Goal: Use online tool/utility: Utilize a website feature to perform a specific function

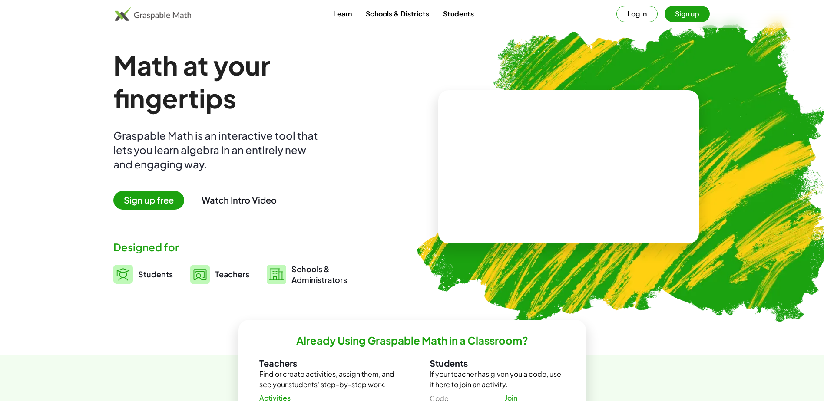
click at [136, 16] on img at bounding box center [153, 14] width 77 height 14
click at [564, 159] on video at bounding box center [568, 167] width 130 height 65
click at [469, 17] on link "Students" at bounding box center [458, 14] width 45 height 16
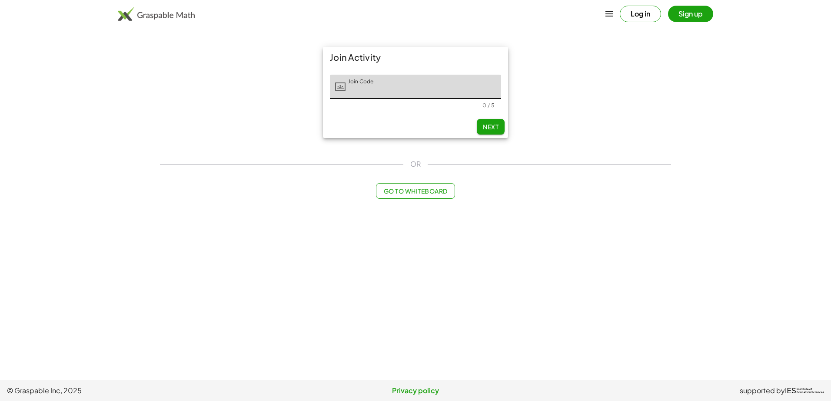
click at [401, 195] on button "Go to Whiteboard" at bounding box center [415, 191] width 79 height 16
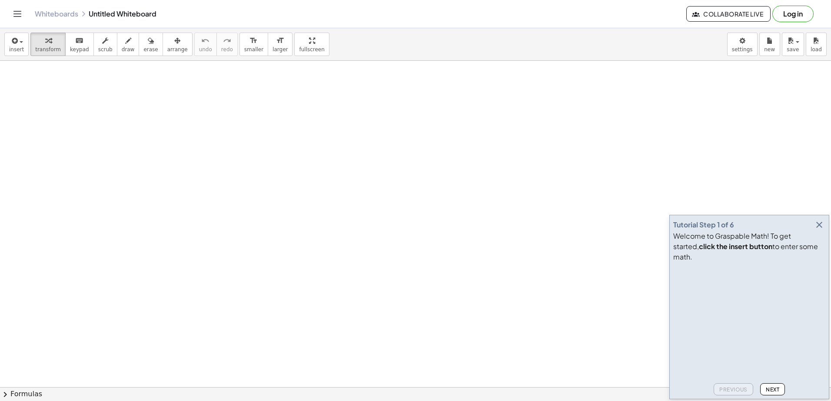
click at [816, 230] on icon "button" at bounding box center [819, 225] width 10 height 10
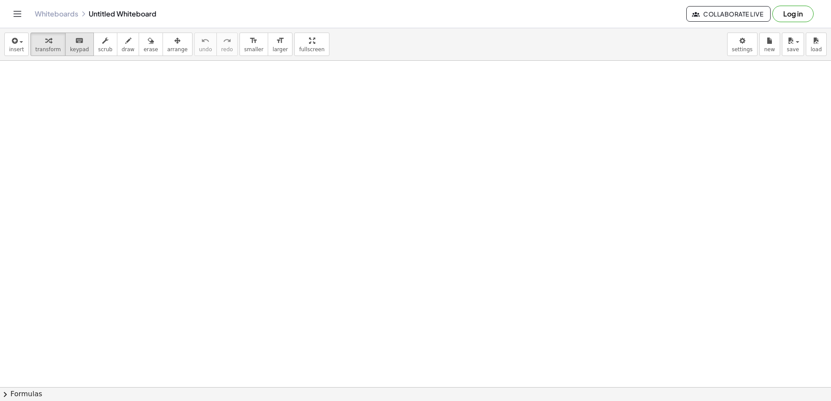
click at [75, 43] on icon "keyboard" at bounding box center [79, 41] width 8 height 10
click at [75, 39] on icon "keyboard" at bounding box center [79, 41] width 8 height 10
click at [75, 42] on icon "keyboard" at bounding box center [79, 41] width 8 height 10
click at [75, 45] on icon "keyboard" at bounding box center [79, 41] width 8 height 10
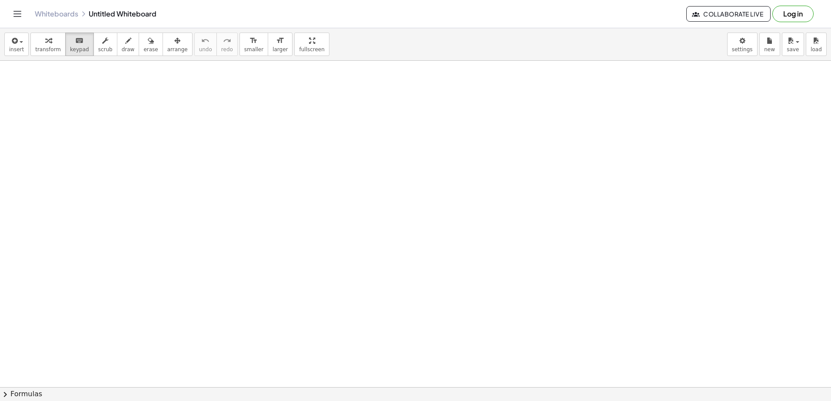
drag, startPoint x: 185, startPoint y: 148, endPoint x: 226, endPoint y: 173, distance: 48.0
drag, startPoint x: 209, startPoint y: 152, endPoint x: 209, endPoint y: 195, distance: 42.6
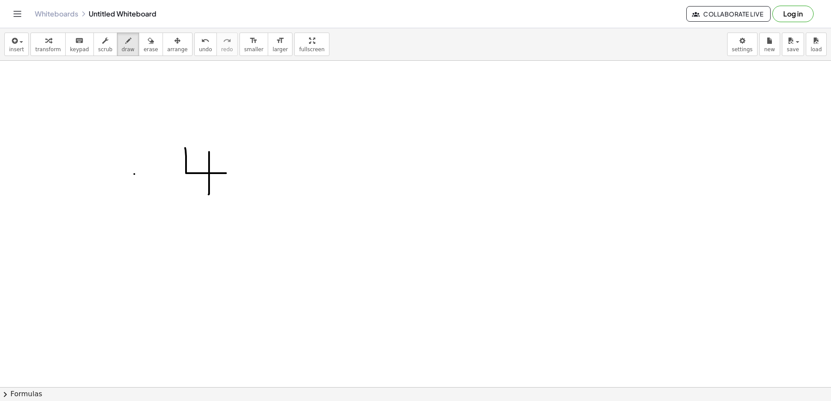
drag, startPoint x: 238, startPoint y: 180, endPoint x: 267, endPoint y: 203, distance: 36.4
drag, startPoint x: 255, startPoint y: 186, endPoint x: 248, endPoint y: 202, distance: 17.3
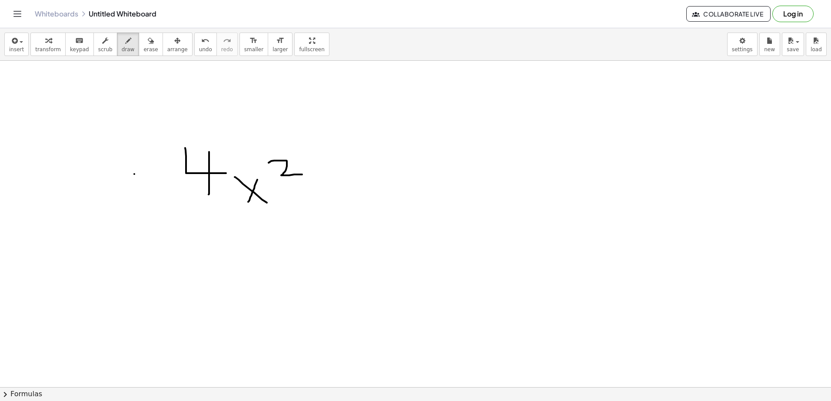
drag, startPoint x: 268, startPoint y: 163, endPoint x: 302, endPoint y: 175, distance: 35.4
drag, startPoint x: 315, startPoint y: 191, endPoint x: 344, endPoint y: 182, distance: 30.5
drag, startPoint x: 376, startPoint y: 163, endPoint x: 364, endPoint y: 186, distance: 26.4
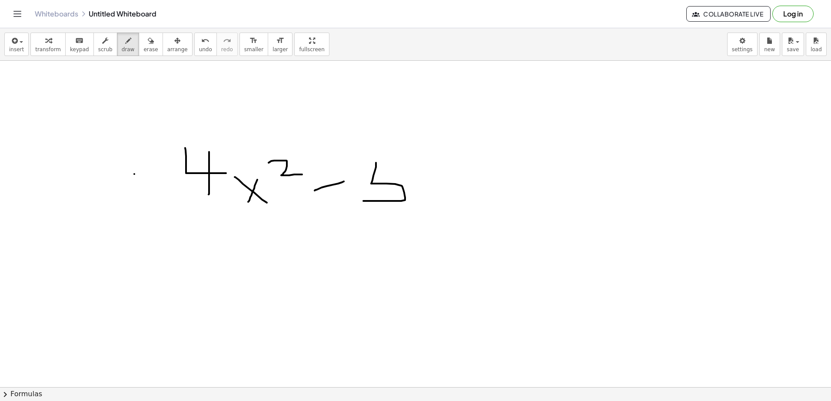
drag, startPoint x: 378, startPoint y: 162, endPoint x: 484, endPoint y: 166, distance: 106.5
click at [79, 50] on span "keypad" at bounding box center [79, 49] width 19 height 6
drag, startPoint x: 165, startPoint y: 136, endPoint x: 456, endPoint y: 215, distance: 301.7
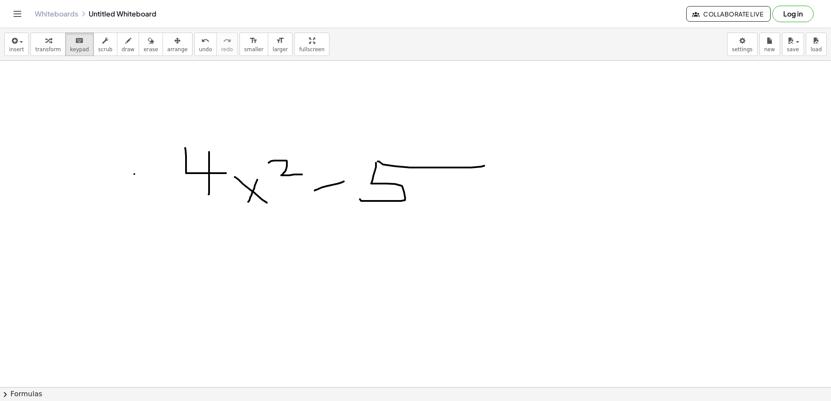
click at [167, 45] on div "button" at bounding box center [177, 40] width 20 height 10
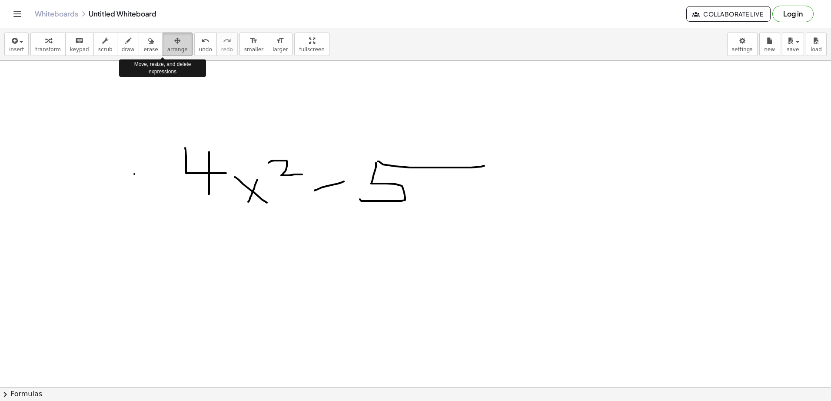
click at [167, 45] on div "button" at bounding box center [177, 40] width 20 height 10
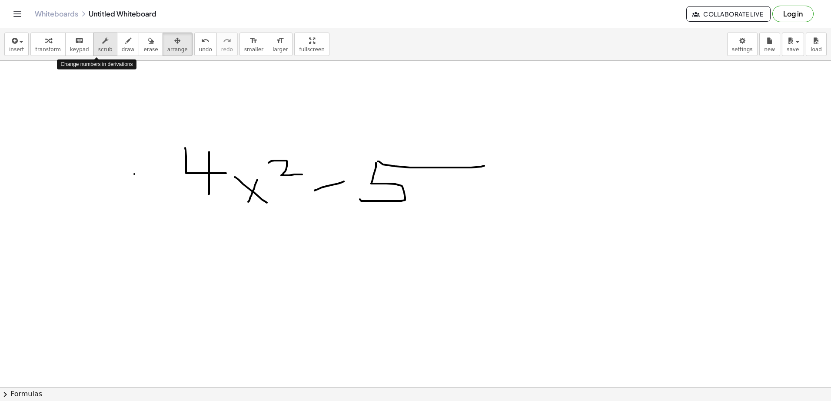
click at [98, 48] on span "scrub" at bounding box center [105, 49] width 14 height 6
click at [40, 47] on span "transform" at bounding box center [48, 49] width 26 height 6
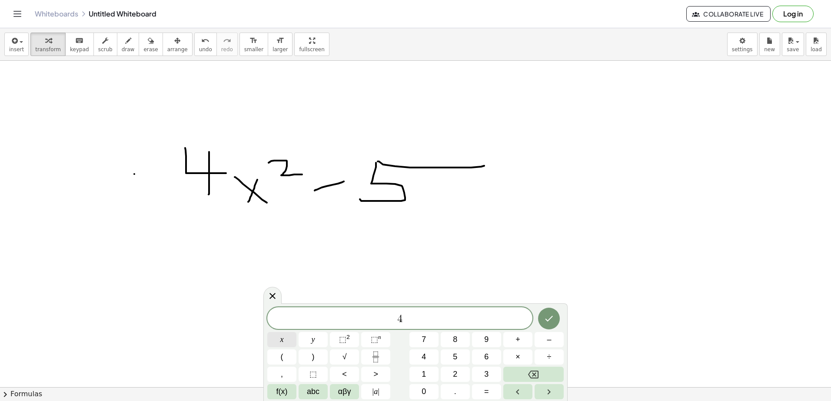
click at [290, 341] on button "x" at bounding box center [281, 339] width 29 height 15
click at [343, 338] on span "⬚" at bounding box center [342, 339] width 7 height 9
click at [552, 320] on icon "Done" at bounding box center [548, 317] width 10 height 10
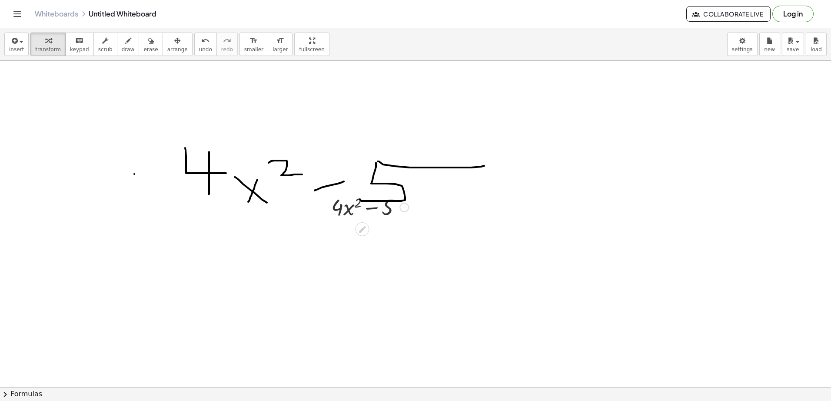
click at [373, 212] on div at bounding box center [370, 207] width 86 height 30
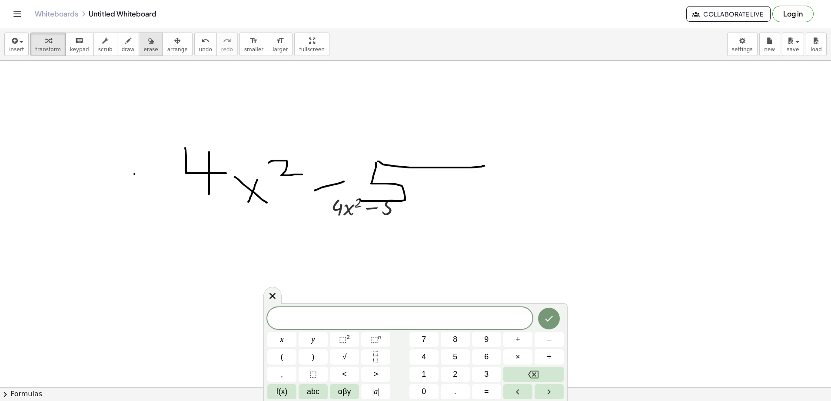
click at [148, 43] on icon "button" at bounding box center [151, 41] width 6 height 10
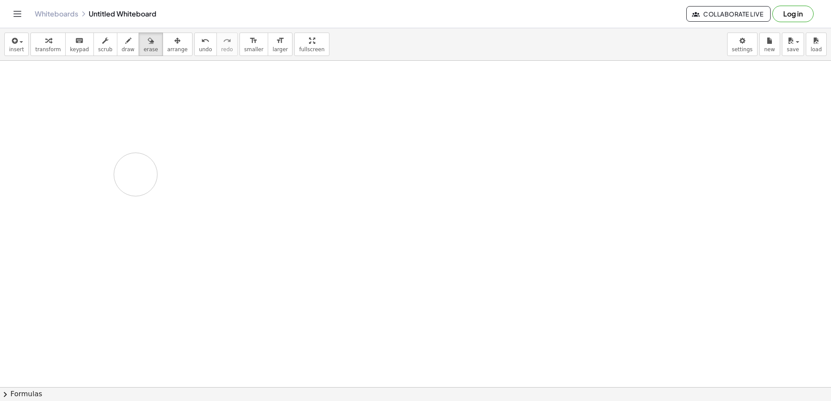
drag, startPoint x: 186, startPoint y: 168, endPoint x: 132, endPoint y: 126, distance: 69.3
click at [46, 46] on icon "button" at bounding box center [48, 41] width 6 height 10
click at [404, 205] on div at bounding box center [404, 208] width 10 height 10
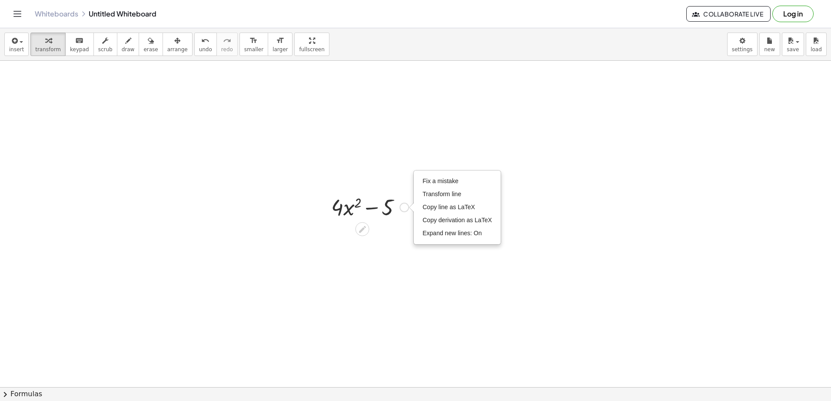
click at [371, 209] on div at bounding box center [370, 207] width 86 height 30
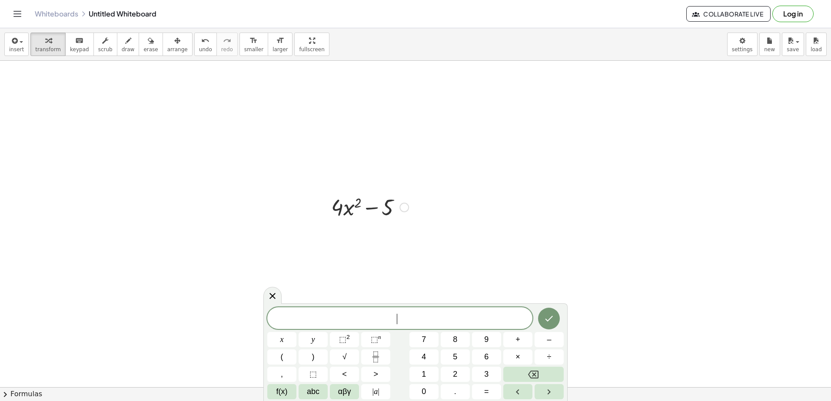
click at [407, 209] on div "Fix a mistake Transform line Copy line as LaTeX Copy derivation as LaTeX Expand…" at bounding box center [404, 208] width 10 height 10
click at [276, 297] on icon at bounding box center [272, 296] width 10 height 10
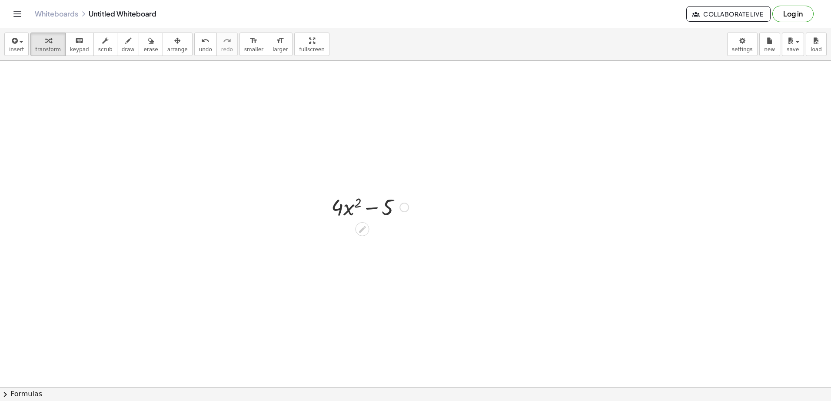
click at [370, 209] on div at bounding box center [370, 207] width 86 height 30
click at [361, 232] on icon at bounding box center [362, 229] width 9 height 9
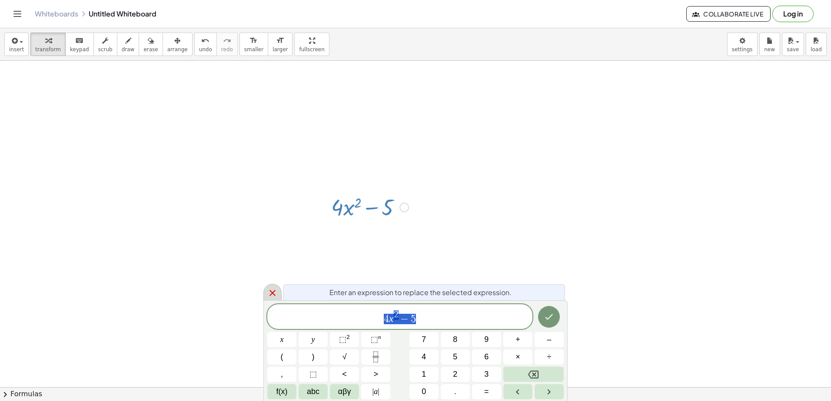
click at [272, 292] on icon at bounding box center [272, 293] width 10 height 10
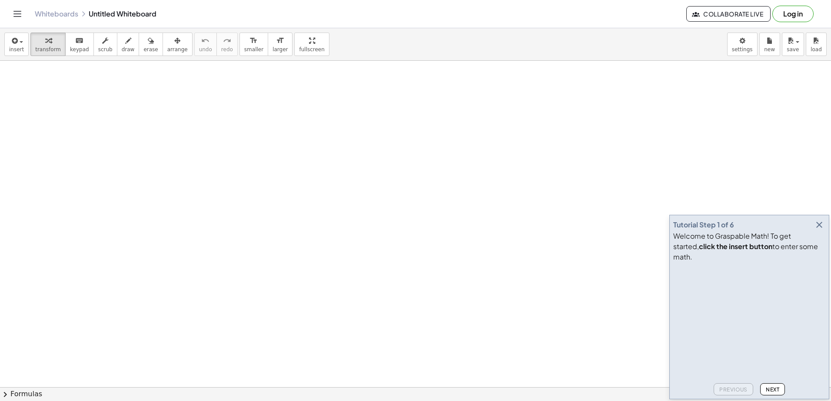
click at [821, 230] on icon "button" at bounding box center [819, 225] width 10 height 10
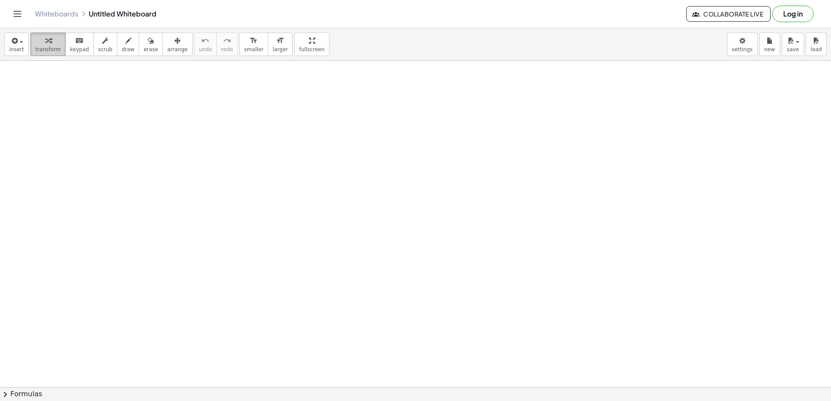
click at [49, 43] on div "button" at bounding box center [48, 40] width 26 height 10
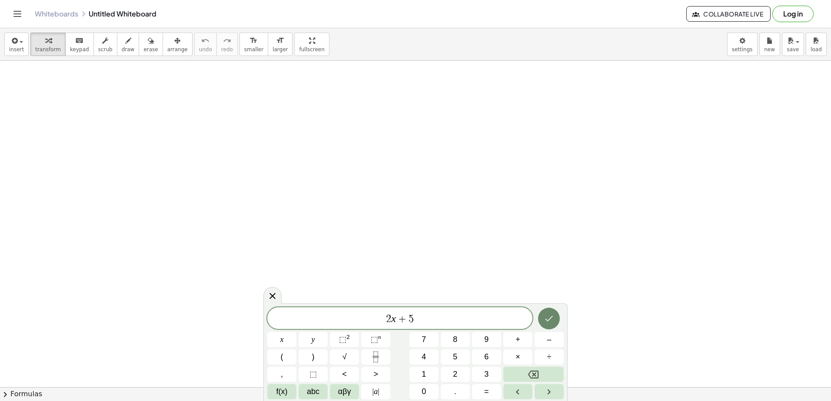
click at [543, 318] on button "Done" at bounding box center [549, 319] width 22 height 22
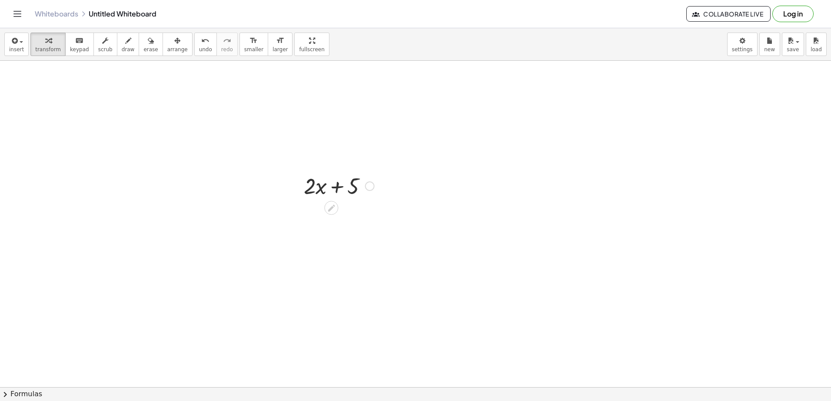
click at [304, 194] on div at bounding box center [338, 186] width 79 height 30
click at [303, 192] on div "· 2 + · 2 · x + 5" at bounding box center [336, 186] width 90 height 34
click at [333, 208] on icon at bounding box center [331, 208] width 9 height 9
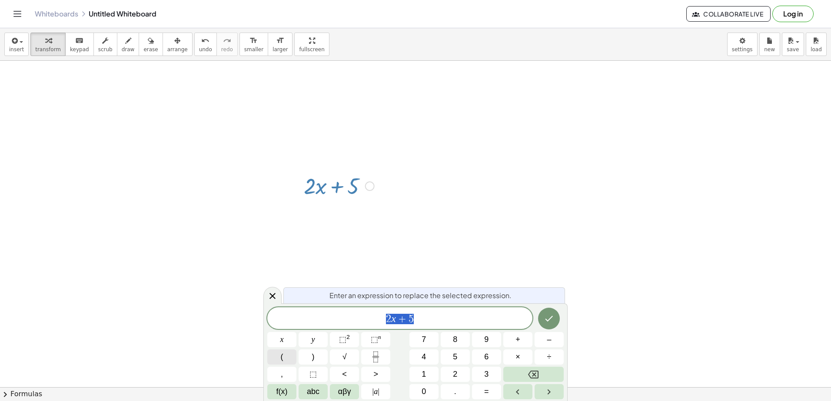
click at [289, 358] on button "(" at bounding box center [281, 357] width 29 height 15
click at [446, 320] on span "( ​ 2 x + 5 )" at bounding box center [399, 318] width 265 height 14
click at [545, 360] on button "÷" at bounding box center [548, 357] width 29 height 15
click at [289, 361] on button "(" at bounding box center [281, 357] width 29 height 15
click at [289, 340] on button "x" at bounding box center [281, 339] width 29 height 15
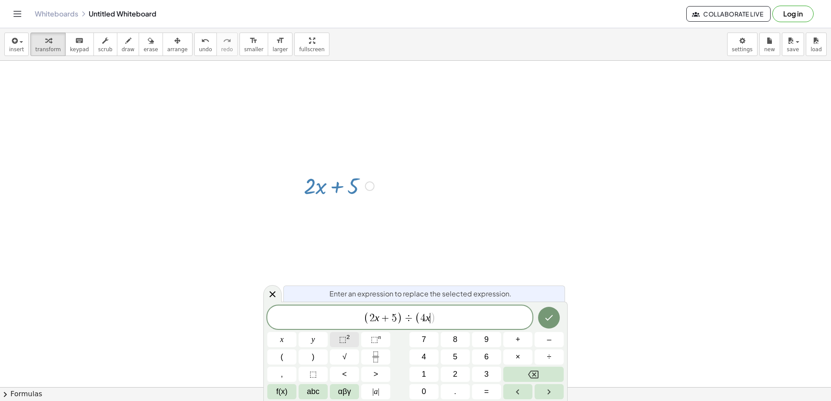
click at [344, 338] on span "⬚" at bounding box center [342, 339] width 7 height 9
click at [546, 340] on button "–" at bounding box center [548, 339] width 29 height 15
click at [453, 372] on span "2" at bounding box center [455, 375] width 4 height 12
click at [453, 358] on span "5" at bounding box center [455, 357] width 4 height 12
click at [312, 360] on span ")" at bounding box center [313, 357] width 3 height 12
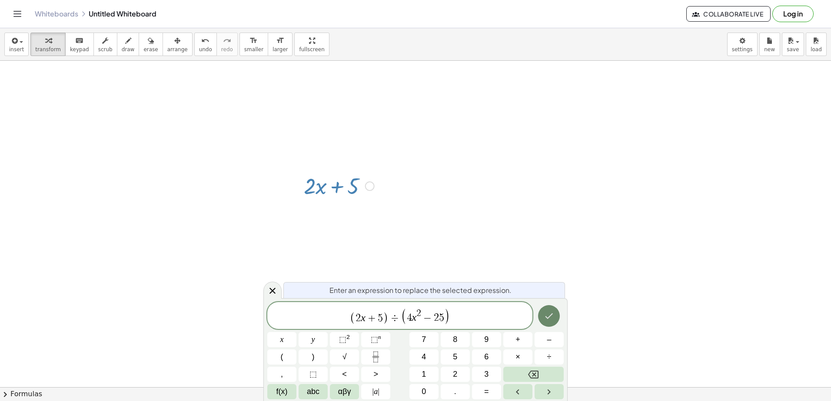
click at [544, 316] on icon "Done" at bounding box center [548, 316] width 10 height 10
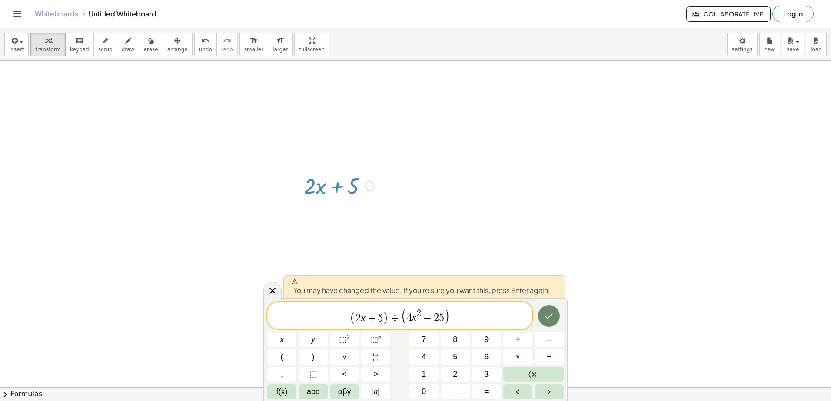
click at [543, 313] on button "Done" at bounding box center [549, 316] width 22 height 22
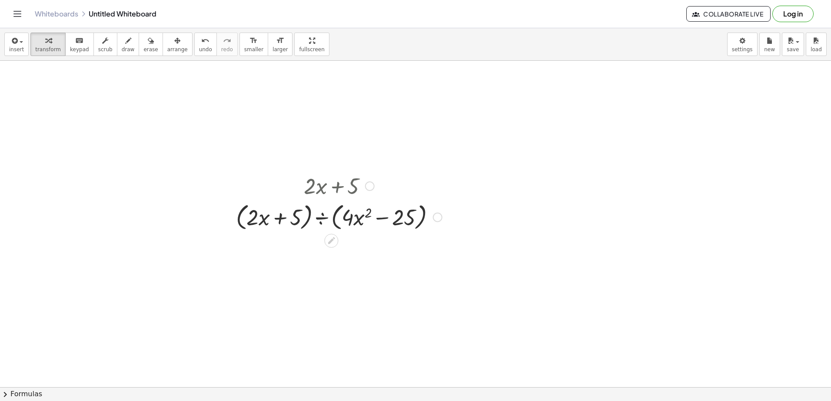
click at [323, 219] on div at bounding box center [339, 216] width 215 height 33
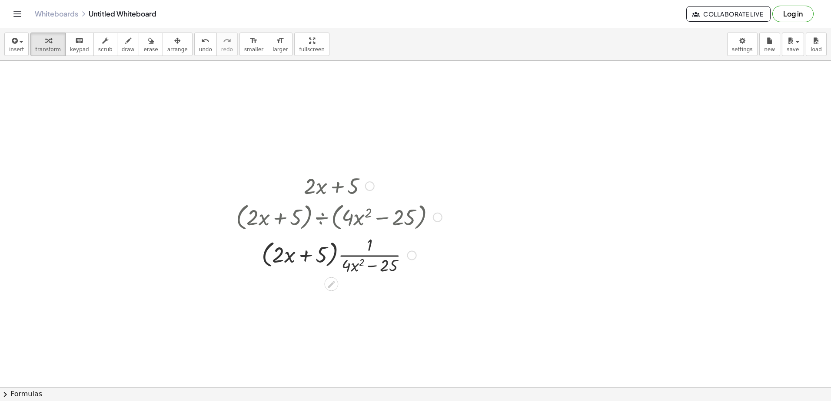
click at [339, 255] on div at bounding box center [339, 254] width 215 height 43
click at [336, 256] on div at bounding box center [339, 254] width 215 height 43
click at [354, 249] on div at bounding box center [339, 254] width 215 height 43
click at [366, 246] on div at bounding box center [339, 254] width 215 height 43
click at [370, 243] on div at bounding box center [339, 254] width 215 height 43
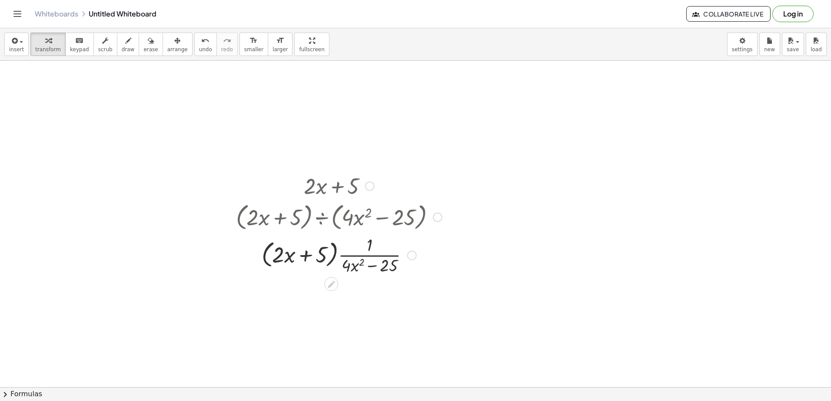
click at [331, 252] on div at bounding box center [339, 254] width 215 height 43
click at [312, 255] on div at bounding box center [339, 254] width 215 height 43
click at [286, 259] on div at bounding box center [339, 254] width 215 height 43
click at [374, 259] on div at bounding box center [339, 254] width 215 height 43
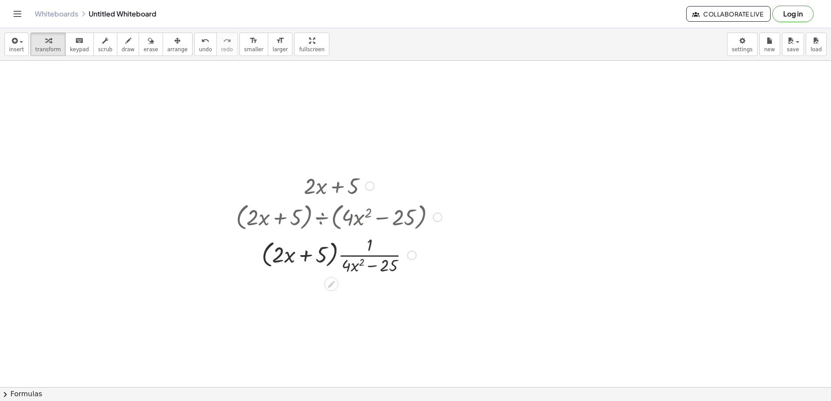
click at [349, 265] on div at bounding box center [339, 254] width 215 height 43
click at [349, 268] on div at bounding box center [339, 254] width 215 height 43
click at [349, 272] on div at bounding box center [339, 254] width 215 height 43
click at [404, 266] on div at bounding box center [339, 254] width 215 height 43
click at [412, 253] on div at bounding box center [412, 256] width 10 height 10
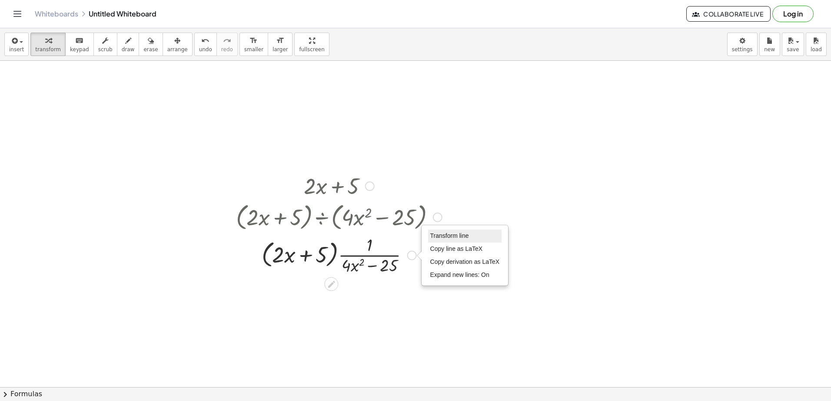
click at [434, 238] on span "Transform line" at bounding box center [449, 235] width 39 height 7
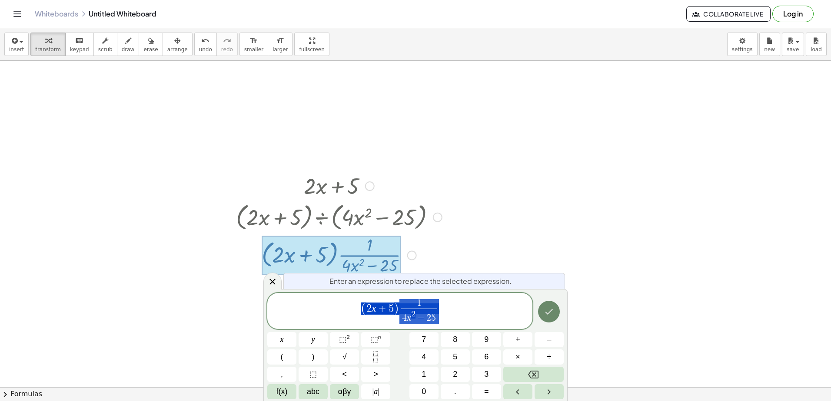
click at [551, 315] on icon "Done" at bounding box center [548, 312] width 10 height 10
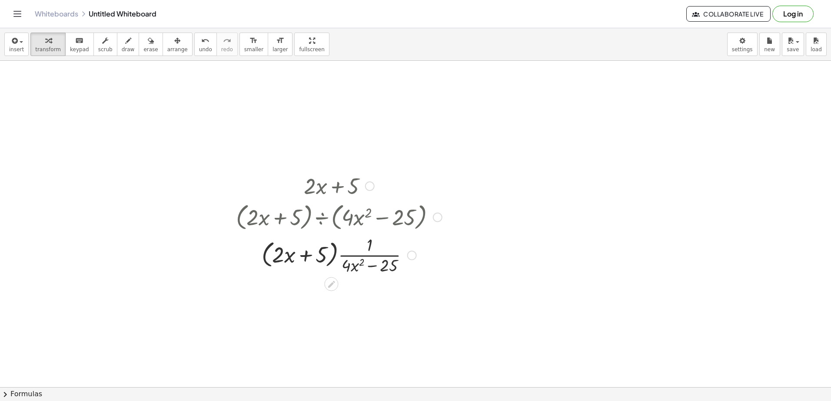
click at [349, 255] on div at bounding box center [339, 254] width 215 height 43
click at [366, 247] on div at bounding box center [339, 254] width 215 height 43
click at [369, 249] on div at bounding box center [339, 254] width 215 height 43
click at [373, 257] on div at bounding box center [339, 254] width 215 height 43
click at [339, 258] on div at bounding box center [339, 254] width 215 height 43
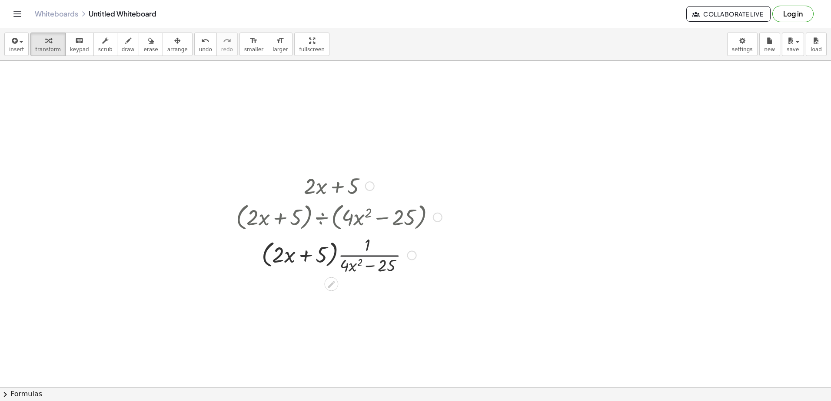
click at [339, 256] on div at bounding box center [339, 254] width 215 height 43
click at [321, 256] on div at bounding box center [339, 254] width 215 height 43
click at [265, 258] on div at bounding box center [339, 254] width 215 height 43
click at [334, 255] on div at bounding box center [339, 254] width 215 height 43
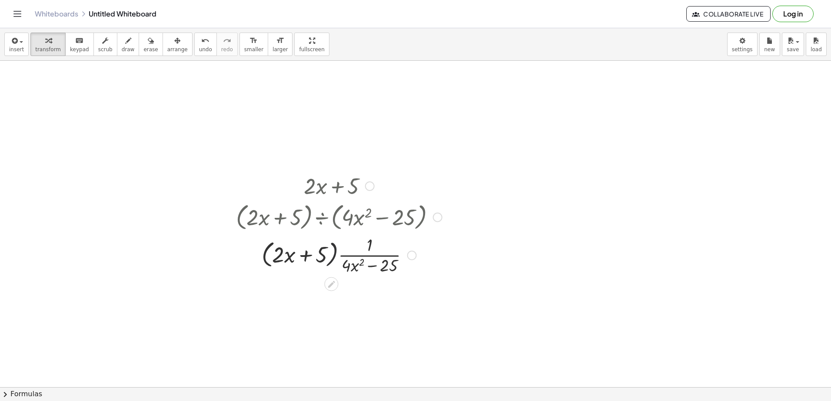
click at [334, 255] on div at bounding box center [339, 254] width 215 height 43
click at [348, 262] on div at bounding box center [339, 254] width 215 height 43
click at [363, 267] on div at bounding box center [339, 254] width 215 height 43
click at [374, 264] on div at bounding box center [339, 254] width 215 height 43
click at [374, 266] on div at bounding box center [339, 254] width 215 height 43
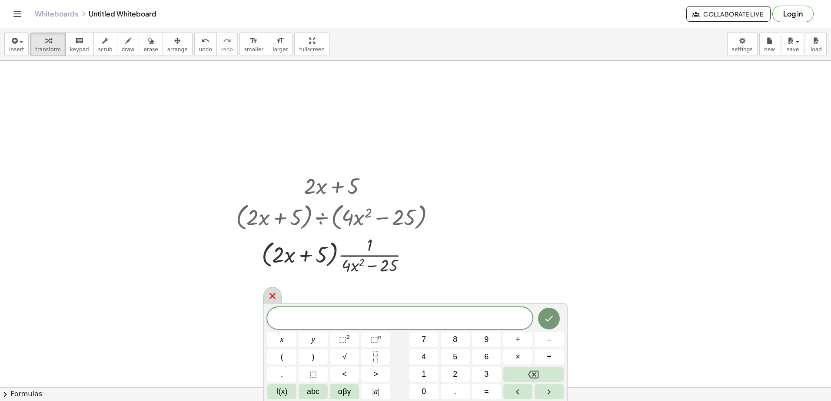
click at [277, 294] on icon at bounding box center [272, 296] width 10 height 10
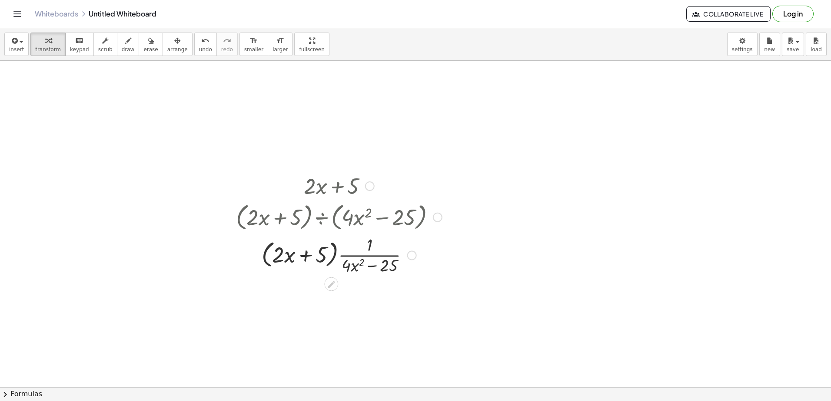
click at [326, 288] on div at bounding box center [331, 285] width 14 height 14
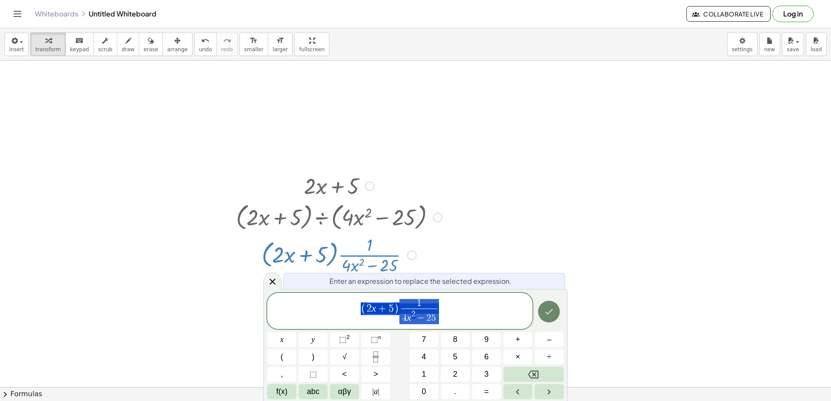
click at [558, 315] on button "Done" at bounding box center [549, 312] width 22 height 22
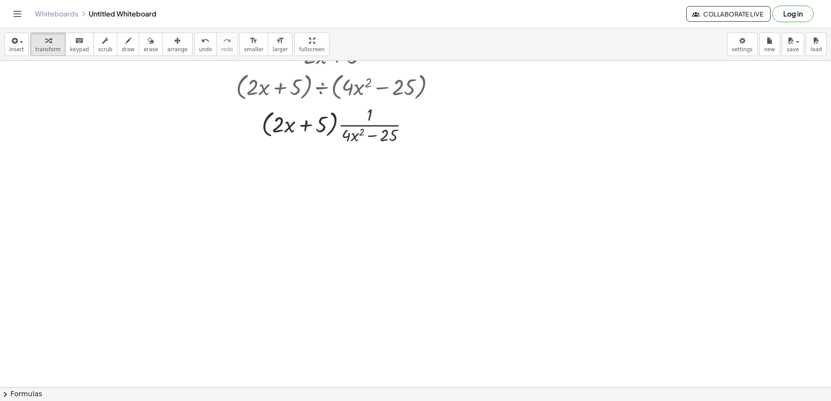
scroll to position [174, 0]
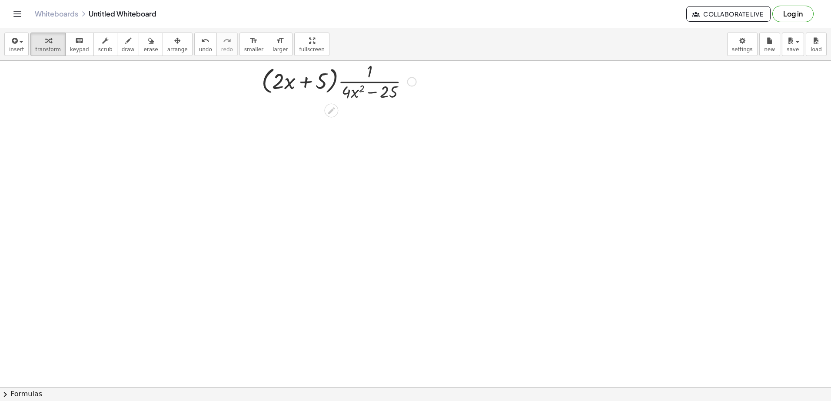
click at [337, 110] on div at bounding box center [331, 111] width 14 height 14
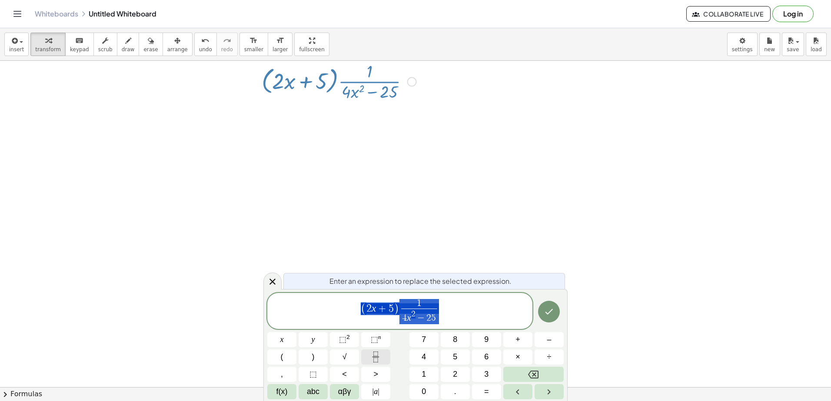
click at [372, 357] on icon "Fraction" at bounding box center [375, 357] width 11 height 11
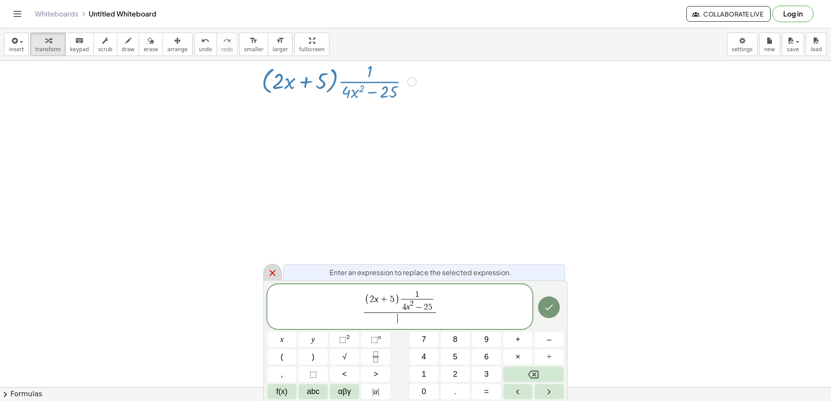
click at [280, 274] on div at bounding box center [272, 272] width 18 height 17
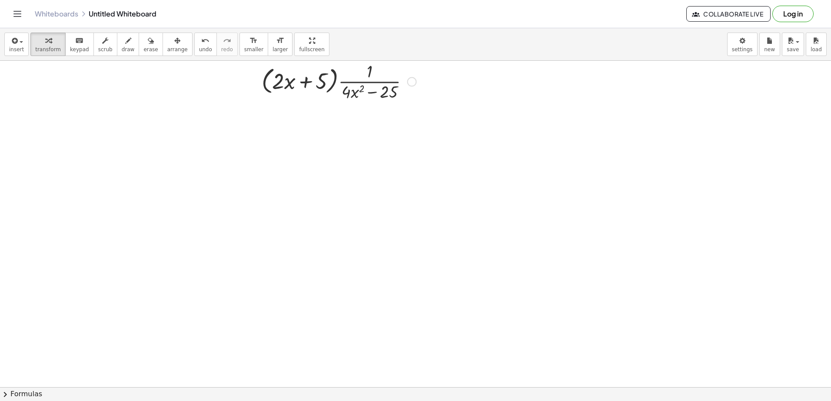
click at [323, 196] on div at bounding box center [415, 242] width 831 height 710
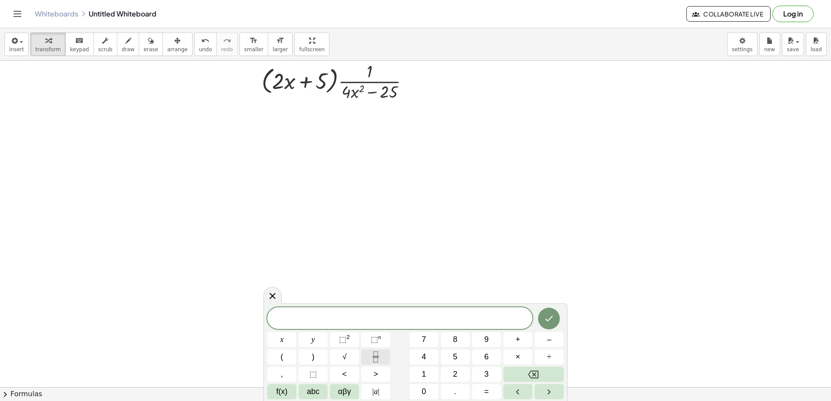
click at [375, 356] on icon "Fraction" at bounding box center [375, 357] width 11 height 11
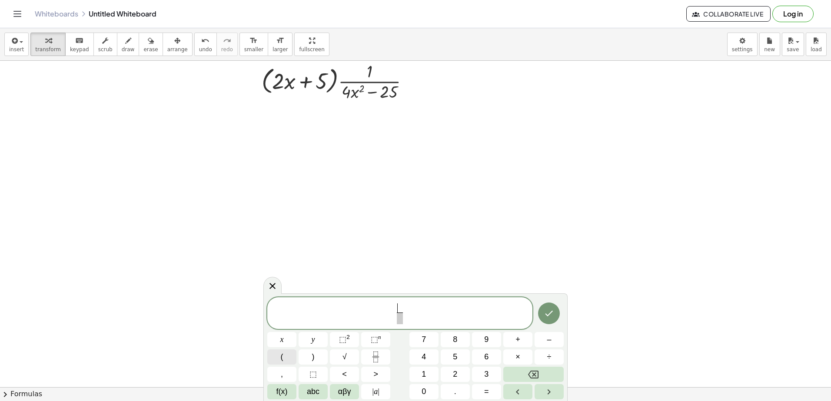
click at [296, 358] on button "(" at bounding box center [281, 357] width 29 height 15
click at [309, 362] on button ")" at bounding box center [312, 357] width 29 height 15
click at [400, 322] on span "​" at bounding box center [399, 319] width 36 height 12
click at [288, 357] on button "(" at bounding box center [281, 357] width 29 height 15
click at [285, 339] on button "x" at bounding box center [281, 339] width 29 height 15
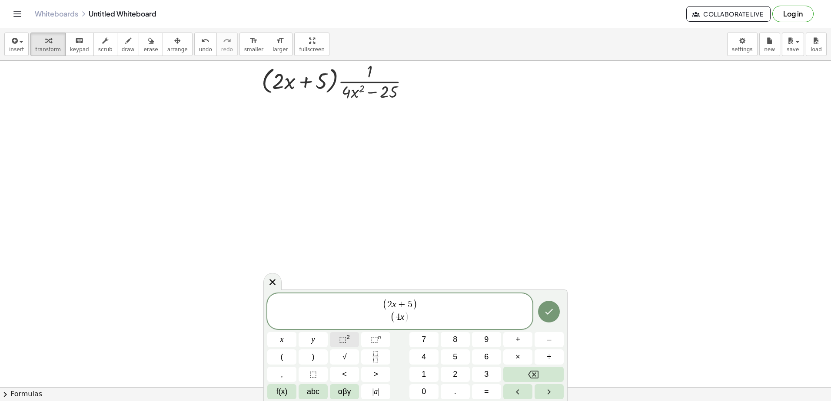
click at [337, 338] on button "⬚ 2" at bounding box center [344, 339] width 29 height 15
click at [315, 361] on button ")" at bounding box center [312, 357] width 29 height 15
click at [553, 308] on icon "Done" at bounding box center [548, 310] width 10 height 10
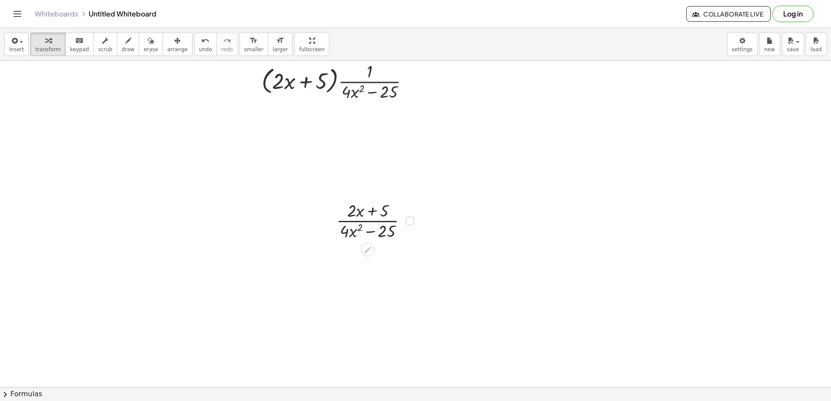
click at [369, 221] on div at bounding box center [375, 220] width 86 height 43
click at [369, 234] on div at bounding box center [375, 220] width 86 height 43
click at [348, 236] on div at bounding box center [375, 220] width 86 height 43
click at [348, 232] on div at bounding box center [375, 220] width 86 height 43
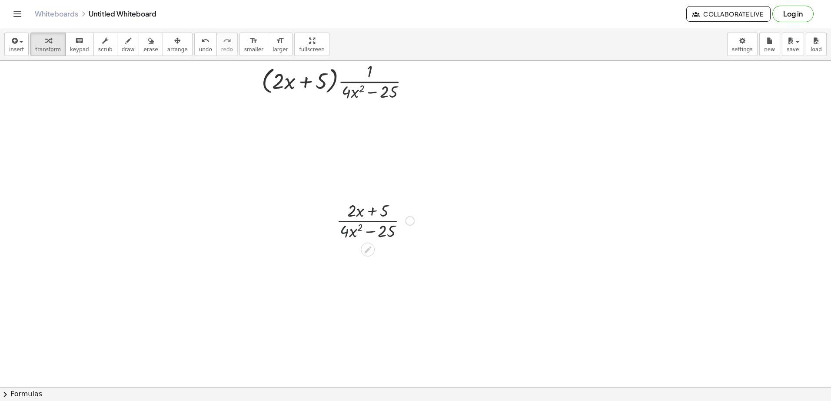
click at [368, 220] on div at bounding box center [375, 220] width 86 height 43
click at [397, 233] on div at bounding box center [375, 220] width 86 height 43
click at [381, 221] on div at bounding box center [375, 220] width 86 height 43
click at [370, 199] on div at bounding box center [375, 220] width 86 height 43
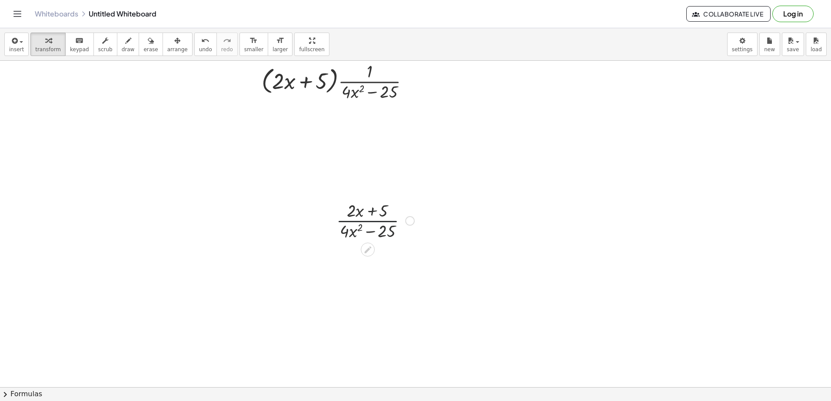
click at [368, 209] on div at bounding box center [375, 220] width 86 height 43
click at [376, 210] on div at bounding box center [375, 220] width 86 height 43
click at [399, 232] on div at bounding box center [375, 220] width 86 height 43
click at [381, 236] on div at bounding box center [375, 220] width 86 height 43
click at [372, 230] on div at bounding box center [375, 220] width 86 height 43
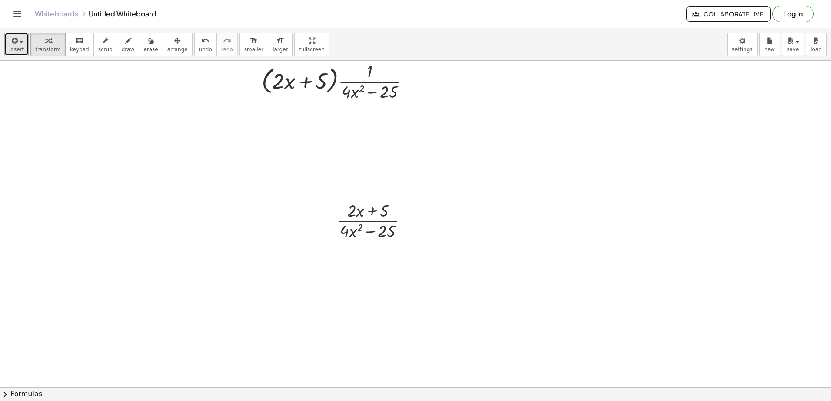
click at [7, 35] on button "insert" at bounding box center [16, 44] width 24 height 23
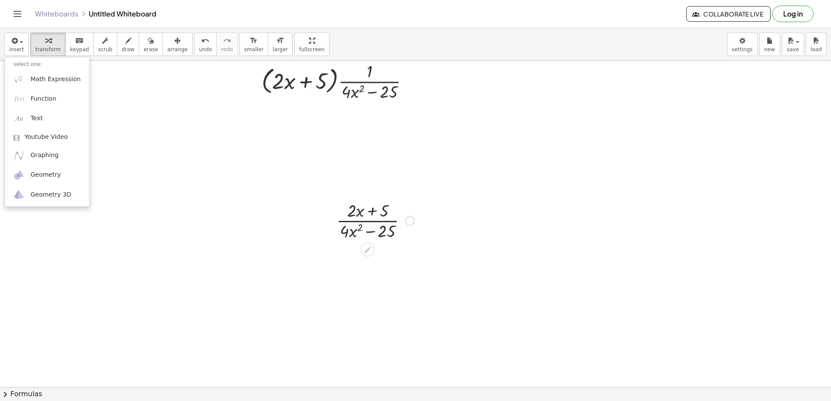
drag, startPoint x: 344, startPoint y: 227, endPoint x: 422, endPoint y: 265, distance: 87.2
click at [422, 265] on div at bounding box center [415, 242] width 831 height 710
click at [410, 218] on div at bounding box center [410, 221] width 10 height 10
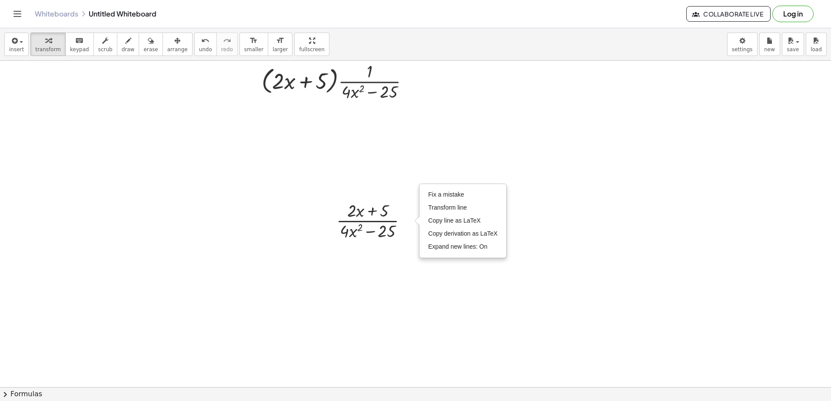
click at [468, 277] on div at bounding box center [415, 242] width 831 height 710
drag, startPoint x: 361, startPoint y: 211, endPoint x: 354, endPoint y: 232, distance: 22.6
click at [354, 232] on div at bounding box center [375, 220] width 86 height 43
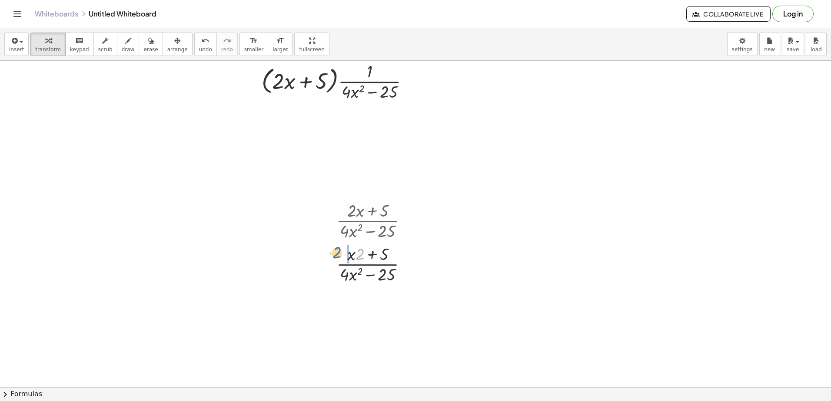
drag, startPoint x: 361, startPoint y: 254, endPoint x: 338, endPoint y: 252, distance: 23.1
click at [338, 252] on div at bounding box center [375, 263] width 86 height 43
drag, startPoint x: 351, startPoint y: 256, endPoint x: 344, endPoint y: 280, distance: 24.9
click at [344, 280] on div at bounding box center [375, 263] width 86 height 43
drag, startPoint x: 345, startPoint y: 275, endPoint x: 383, endPoint y: 275, distance: 38.2
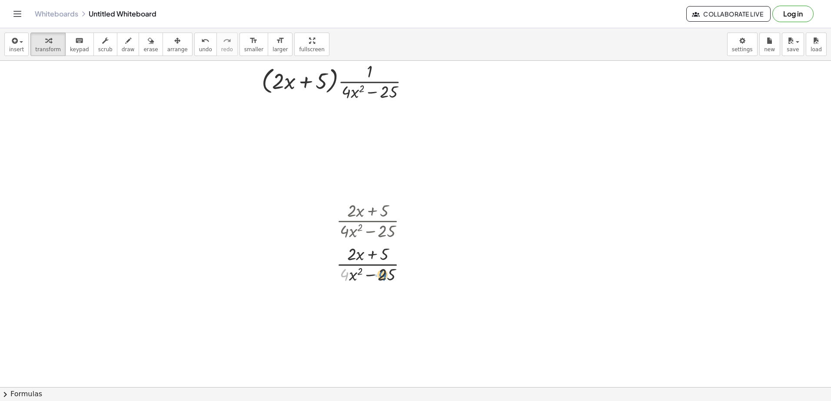
click at [383, 275] on div at bounding box center [375, 263] width 86 height 43
drag, startPoint x: 352, startPoint y: 276, endPoint x: 384, endPoint y: 276, distance: 31.7
click at [384, 276] on div at bounding box center [375, 263] width 86 height 43
drag, startPoint x: 352, startPoint y: 276, endPoint x: 388, endPoint y: 275, distance: 35.6
click at [388, 275] on div at bounding box center [376, 263] width 102 height 43
